Goal: Check status: Check status

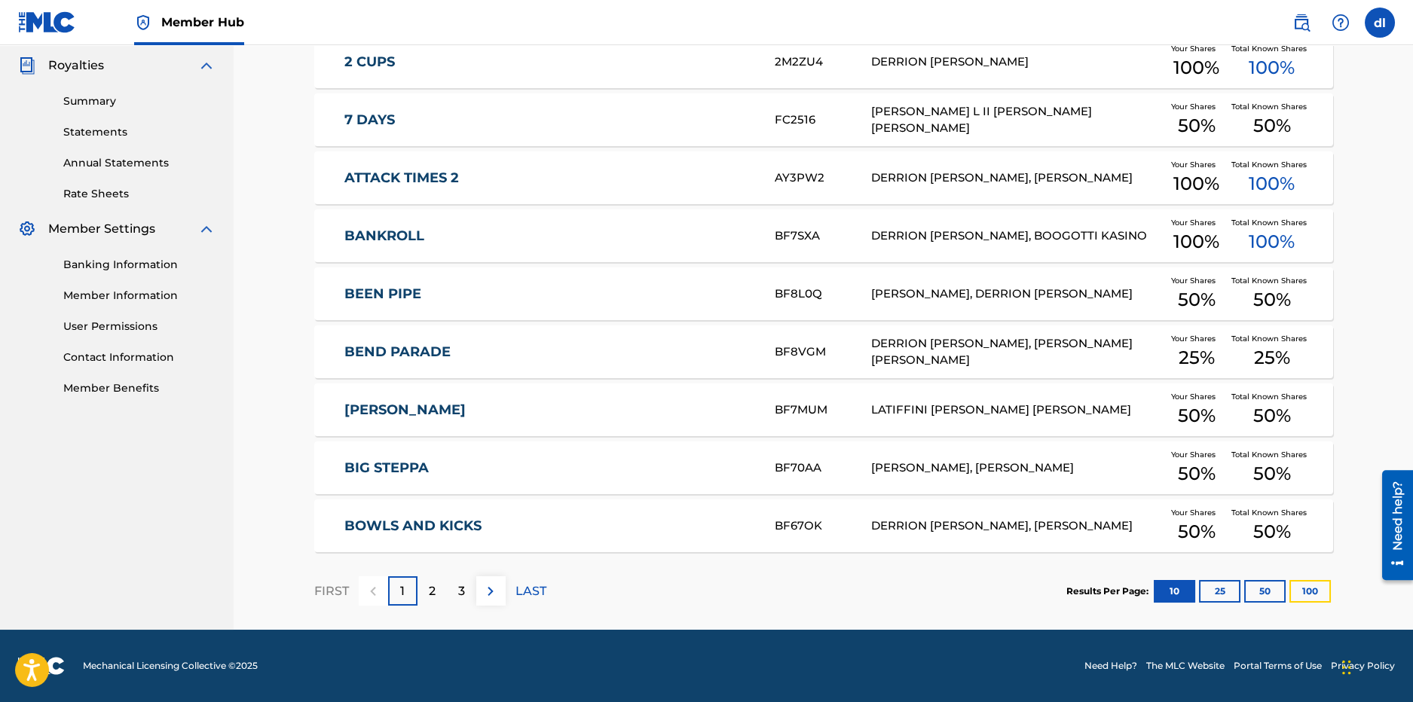
click at [1304, 594] on button "100" at bounding box center [1309, 591] width 41 height 23
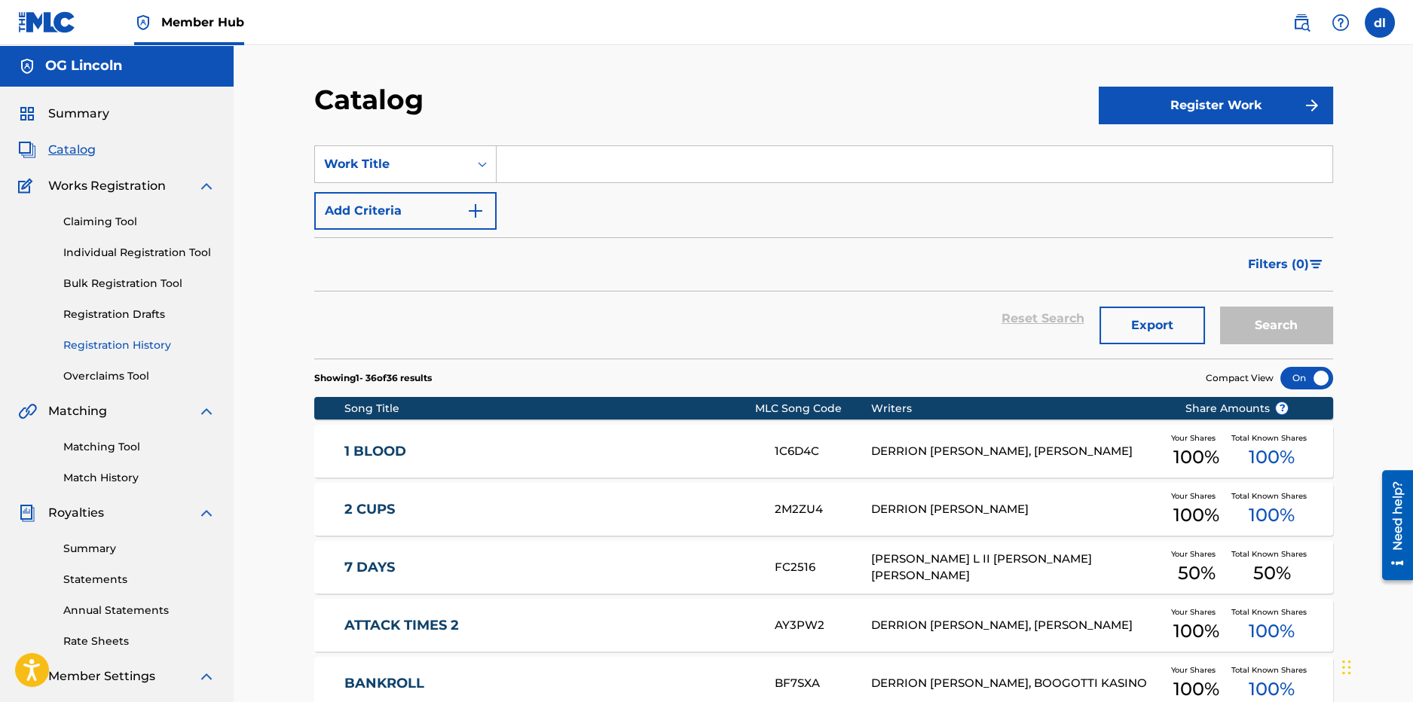
click at [120, 344] on link "Registration History" at bounding box center [139, 346] width 152 height 16
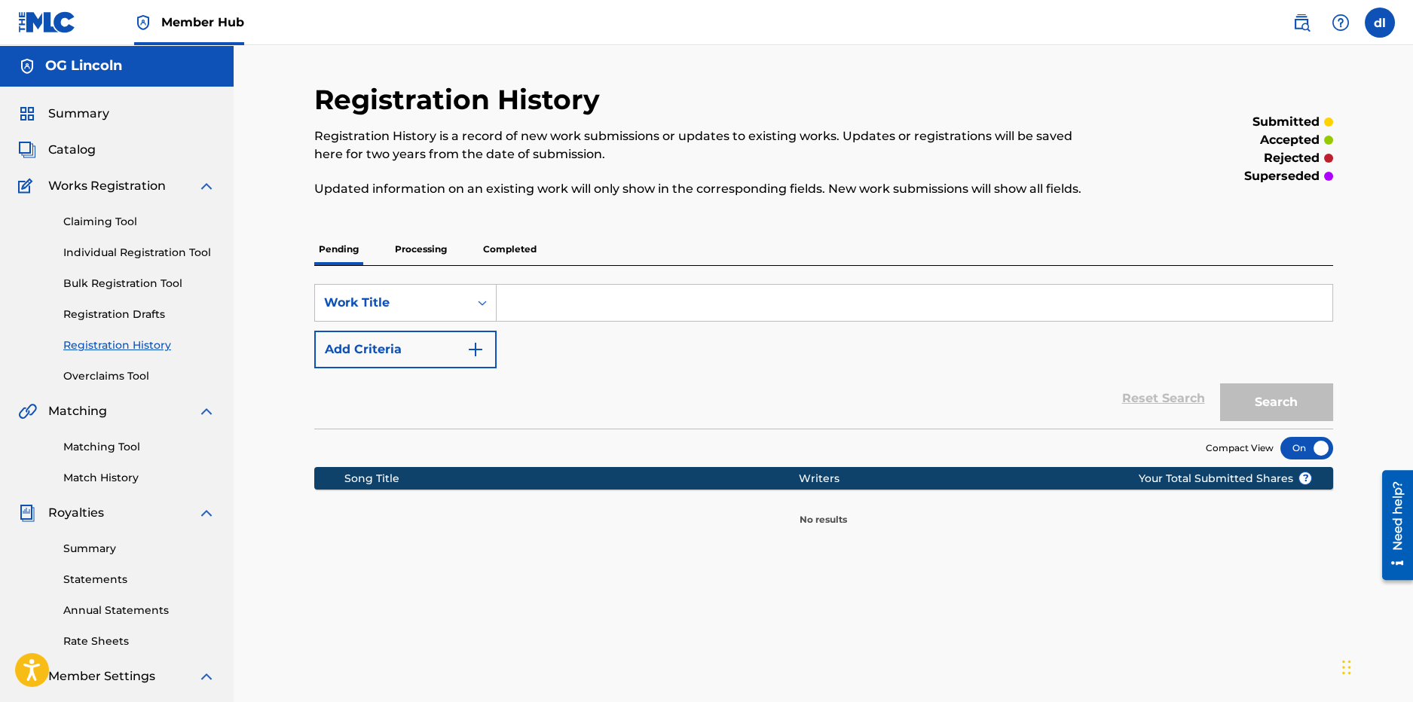
click at [506, 255] on p "Completed" at bounding box center [510, 250] width 63 height 32
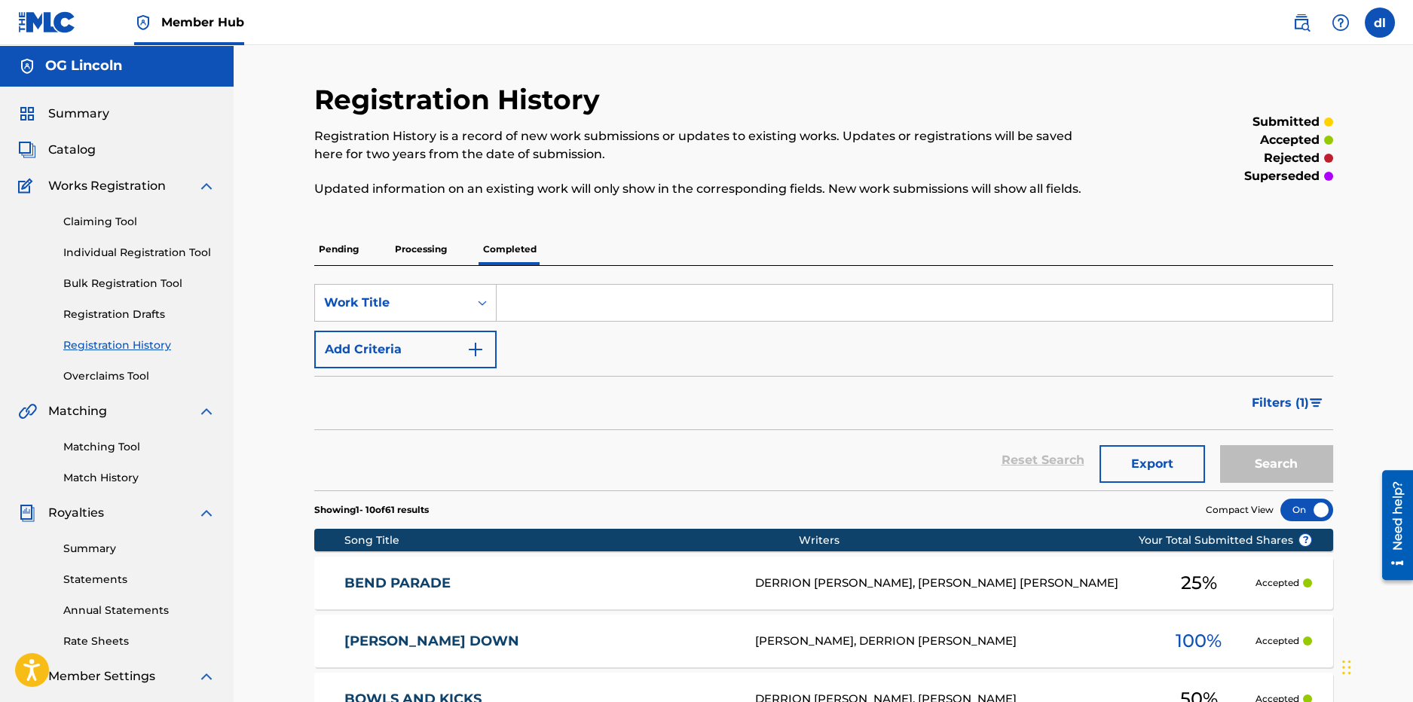
click at [421, 254] on p "Processing" at bounding box center [420, 250] width 61 height 32
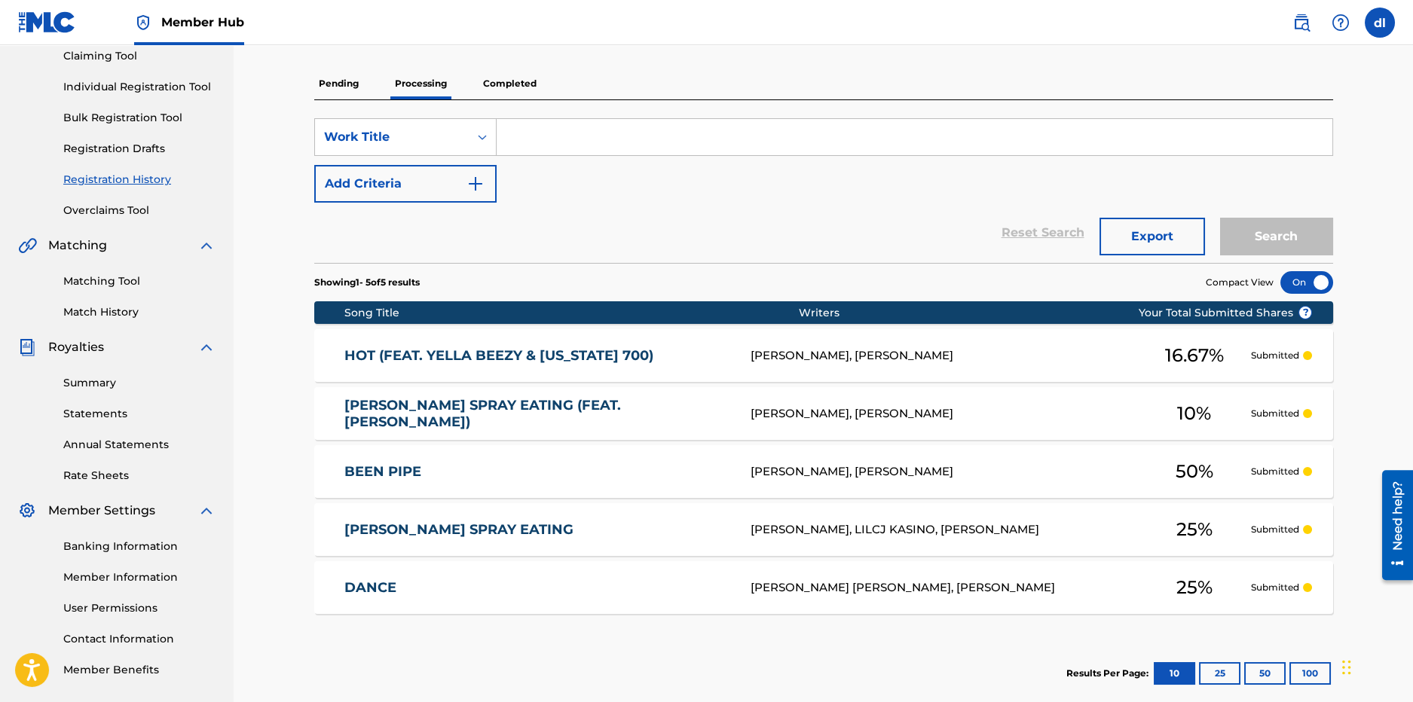
scroll to position [75, 0]
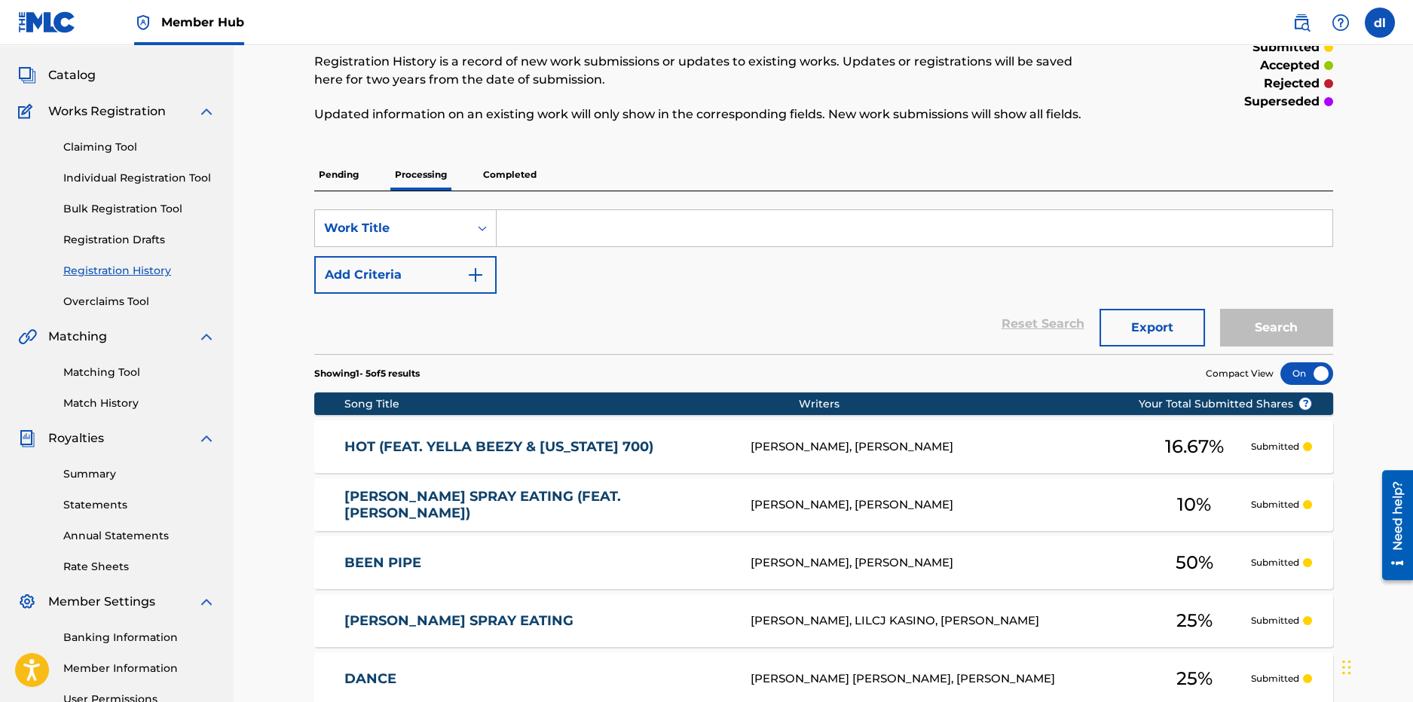
click at [520, 176] on p "Completed" at bounding box center [510, 175] width 63 height 32
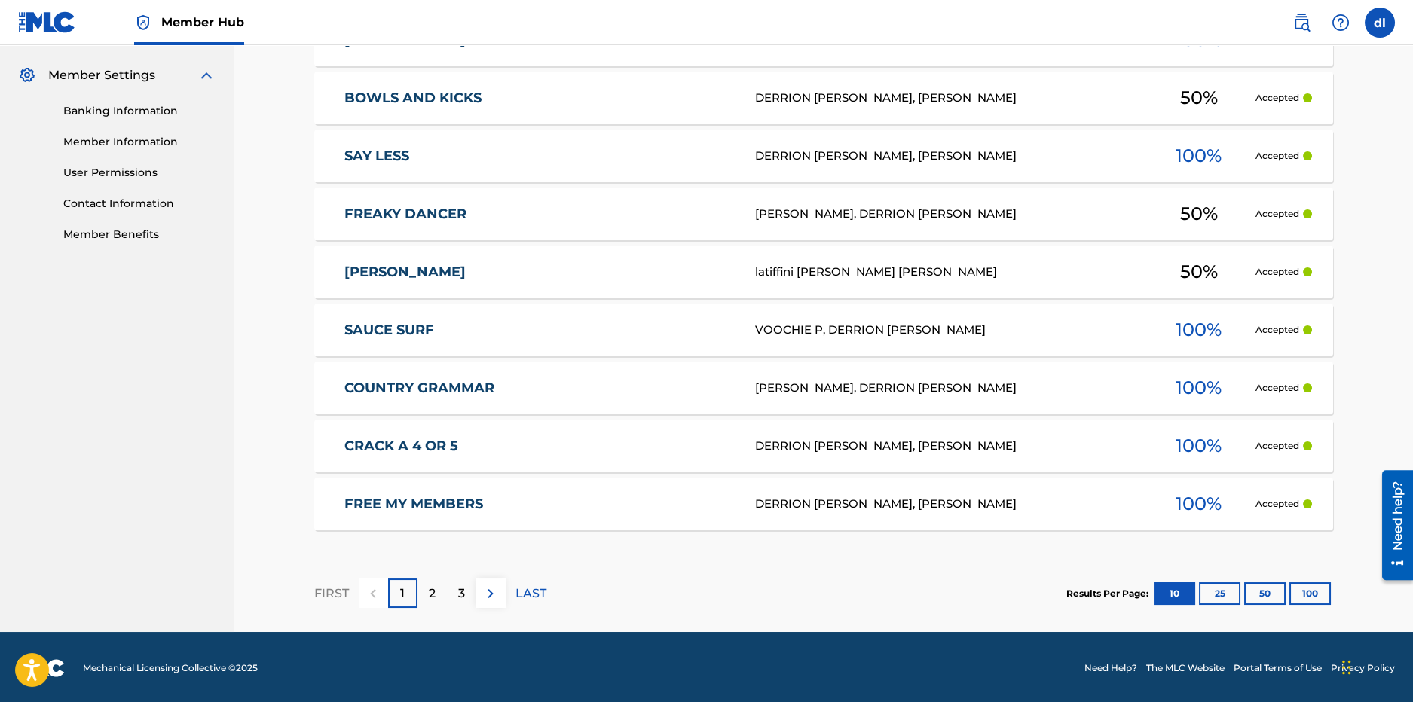
scroll to position [603, 0]
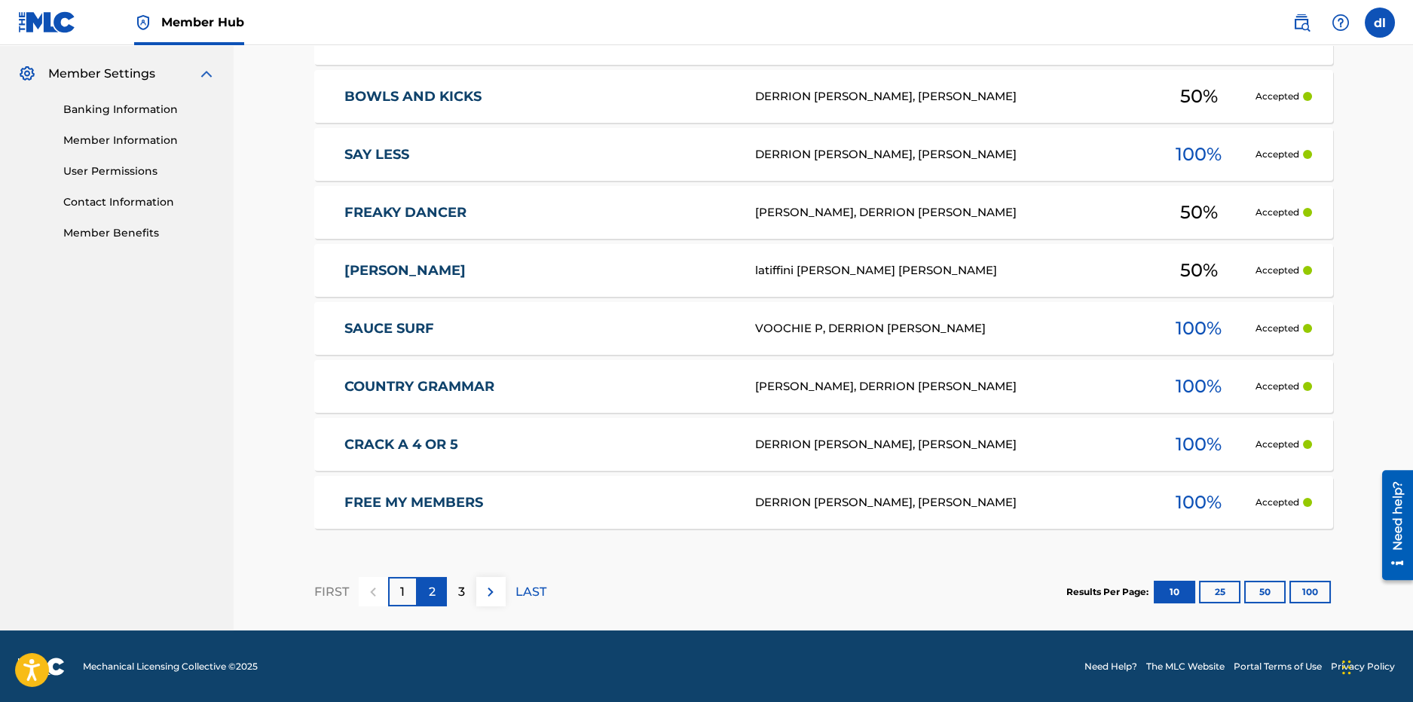
click at [427, 595] on div "2" at bounding box center [431, 591] width 29 height 29
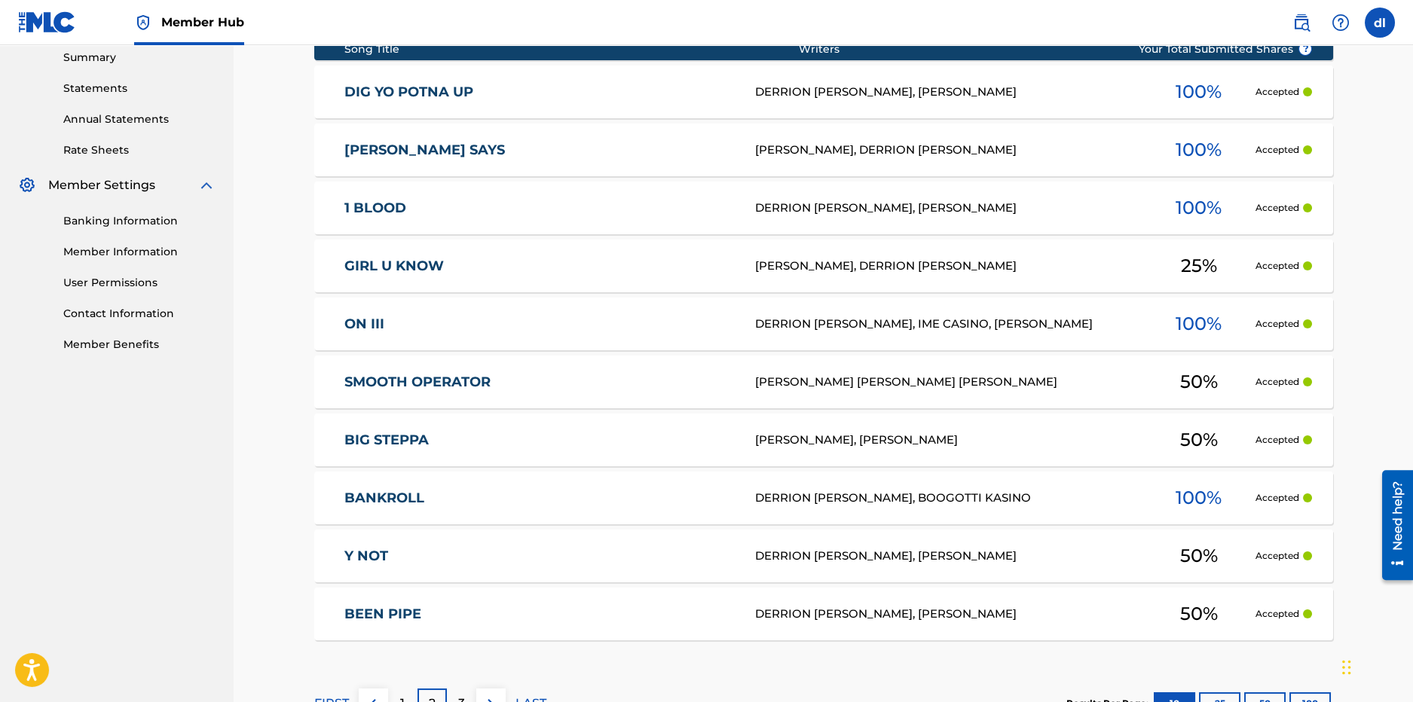
scroll to position [528, 0]
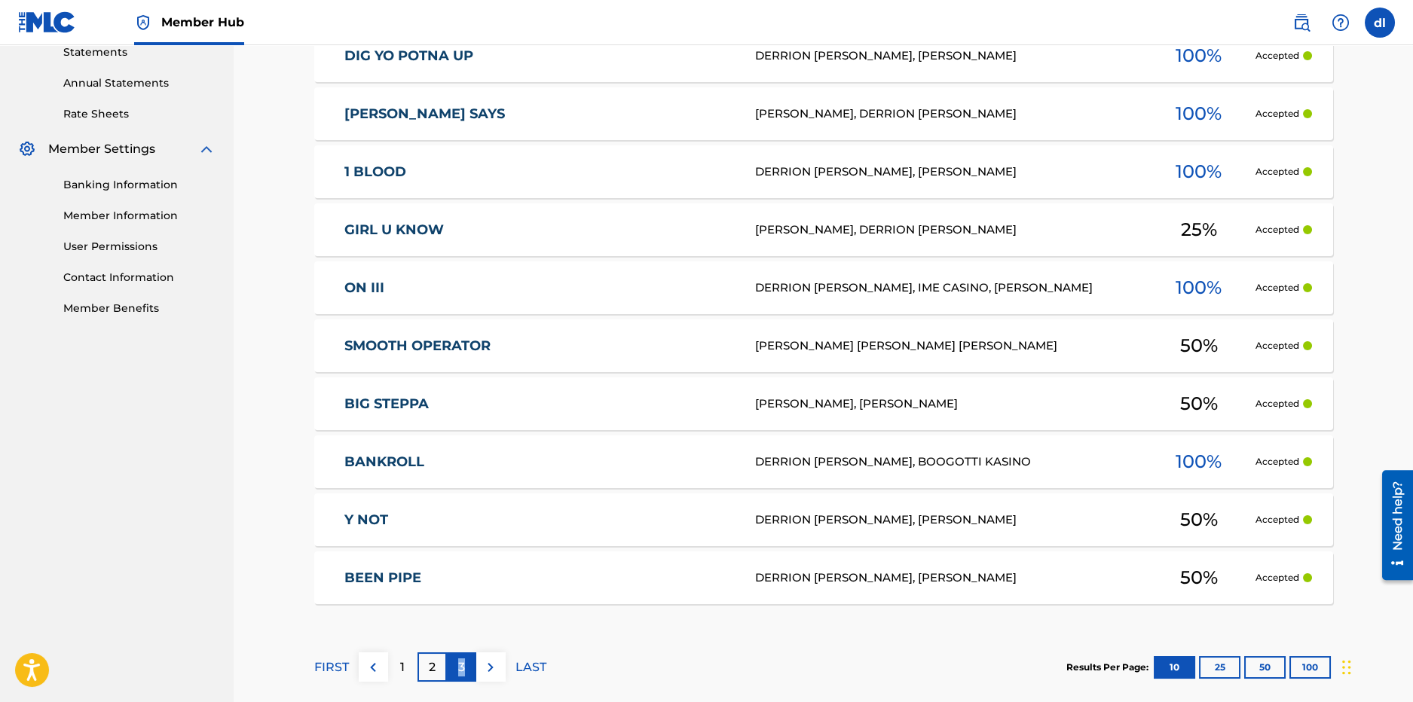
click at [460, 677] on div "3" at bounding box center [461, 667] width 29 height 29
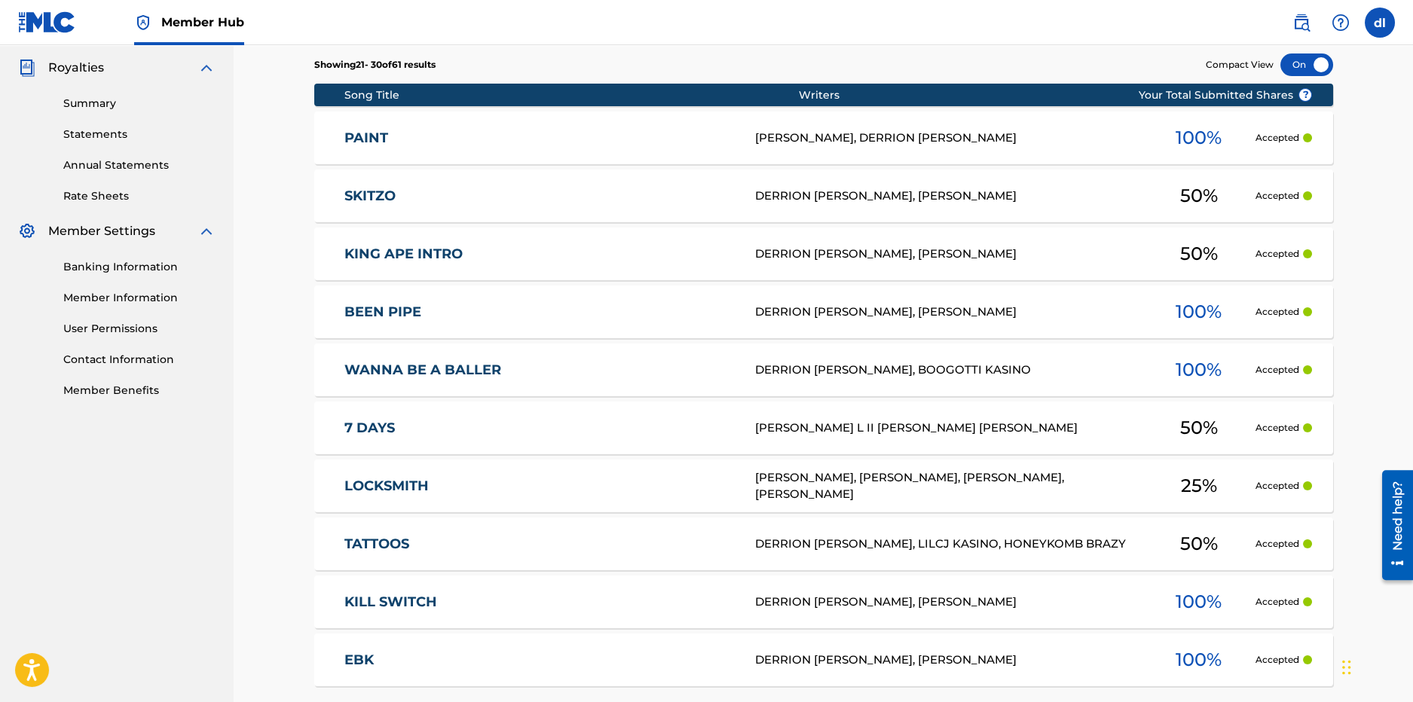
scroll to position [301, 0]
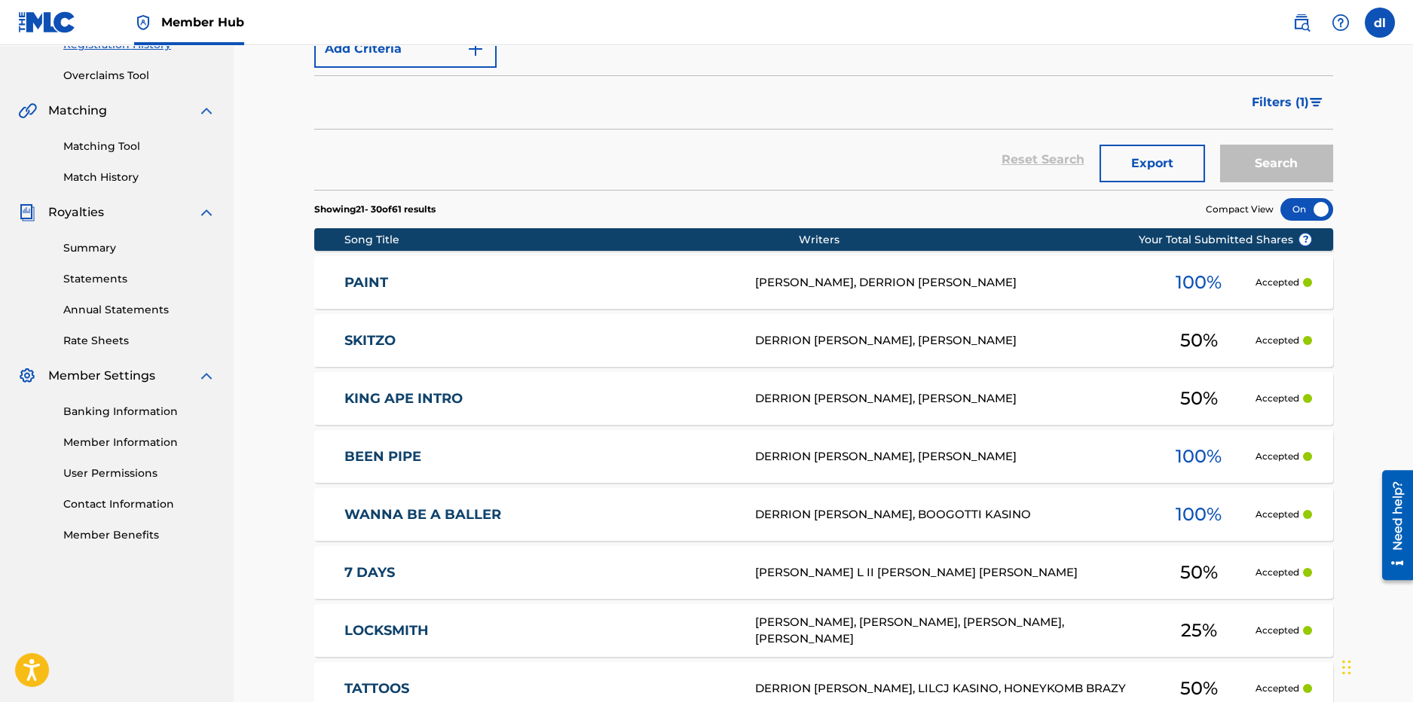
click at [54, 232] on div "Summary Statements Annual Statements Rate Sheets" at bounding box center [116, 285] width 197 height 127
click at [75, 246] on link "Summary" at bounding box center [139, 248] width 152 height 16
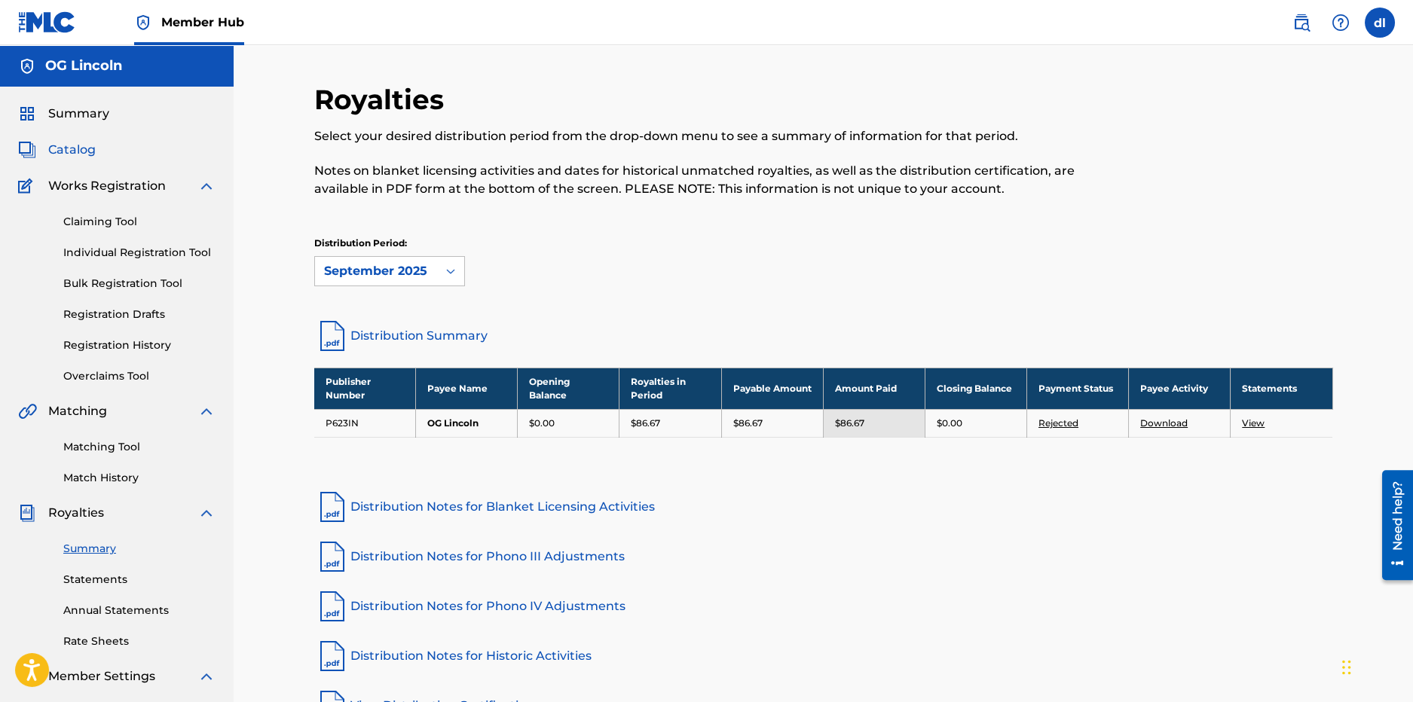
click at [80, 147] on span "Catalog" at bounding box center [71, 150] width 47 height 18
